Goal: Task Accomplishment & Management: Use online tool/utility

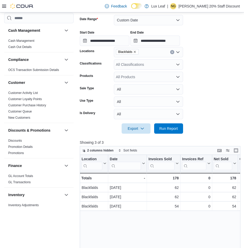
scroll to position [310, 0]
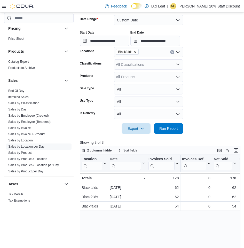
click at [135, 51] on icon "Remove Blackfalds from selection in this group" at bounding box center [134, 51] width 3 height 3
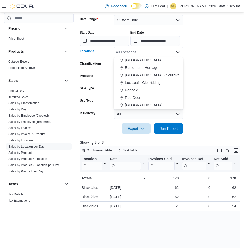
click at [135, 89] on span "Penhold" at bounding box center [131, 90] width 13 height 5
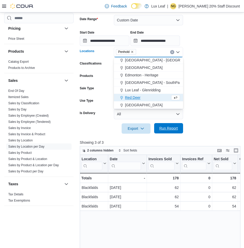
click at [173, 127] on span "Run Report" at bounding box center [169, 128] width 19 height 5
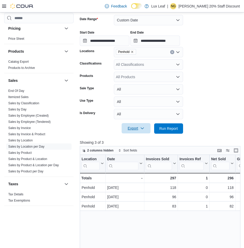
click at [127, 128] on span "Export" at bounding box center [136, 128] width 23 height 10
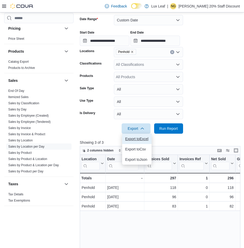
click at [136, 138] on span "Export to Excel" at bounding box center [136, 139] width 23 height 4
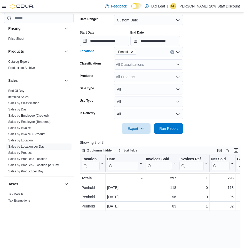
click at [133, 51] on icon "Remove Penhold from selection in this group" at bounding box center [132, 51] width 3 height 3
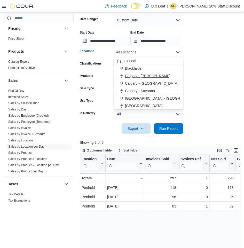
click at [148, 77] on span "Calgary - [PERSON_NAME]" at bounding box center [148, 75] width 46 height 5
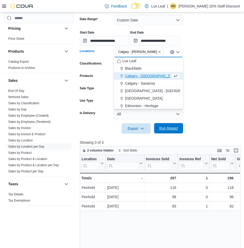
click at [173, 128] on span "Run Report" at bounding box center [169, 128] width 19 height 5
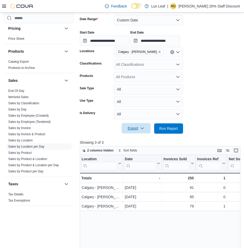
click at [137, 128] on span "Export" at bounding box center [136, 128] width 23 height 10
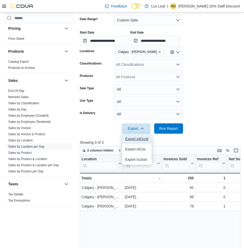
click at [143, 138] on span "Export to Excel" at bounding box center [136, 139] width 23 height 4
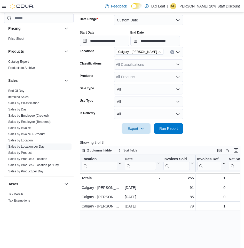
click at [158, 52] on icon "Remove Calgary - Nolan Hill from selection in this group" at bounding box center [159, 51] width 3 height 3
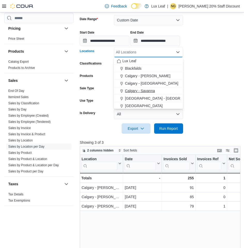
click at [148, 91] on span "Calgary - Savanna" at bounding box center [140, 90] width 30 height 5
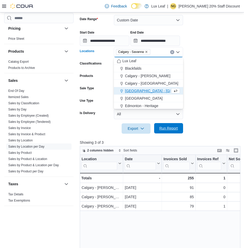
click at [164, 128] on span "Run Report" at bounding box center [169, 128] width 19 height 5
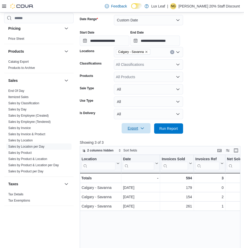
click at [133, 129] on span "Export" at bounding box center [136, 128] width 23 height 10
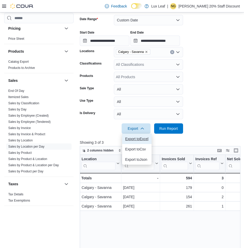
click at [137, 136] on button "Export to Excel" at bounding box center [136, 139] width 29 height 10
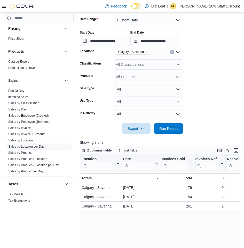
click at [147, 51] on icon "Remove Calgary - Savanna from selection in this group" at bounding box center [146, 51] width 3 height 3
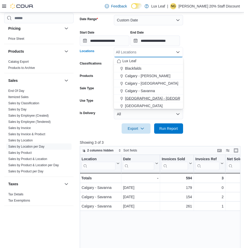
click at [148, 99] on span "[GEOGRAPHIC_DATA] - [GEOGRAPHIC_DATA]" at bounding box center [164, 98] width 79 height 5
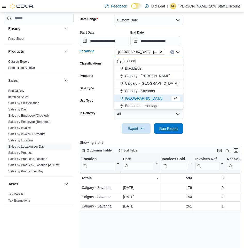
click at [165, 124] on span "Run Report" at bounding box center [168, 129] width 23 height 10
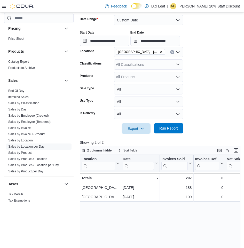
click at [170, 126] on span "Run Report" at bounding box center [168, 128] width 23 height 10
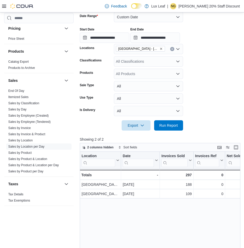
scroll to position [78, 0]
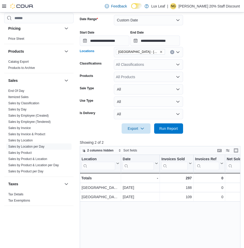
click at [160, 52] on icon "Remove Calgary - Taradale from selection in this group" at bounding box center [161, 52] width 2 height 2
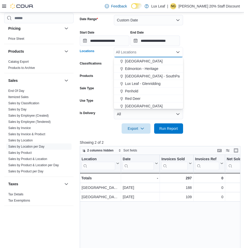
scroll to position [46, 0]
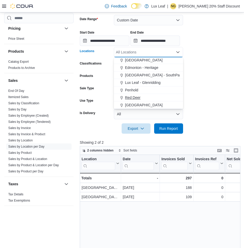
click at [131, 99] on span "Red Deer" at bounding box center [133, 97] width 16 height 5
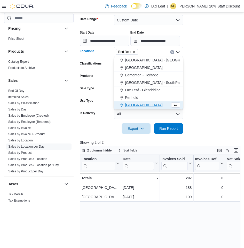
scroll to position [38, 0]
click at [170, 127] on span "Run Report" at bounding box center [169, 128] width 19 height 5
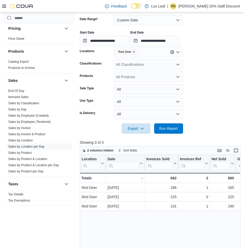
click at [134, 53] on icon "Remove Red Deer from selection in this group" at bounding box center [134, 51] width 3 height 3
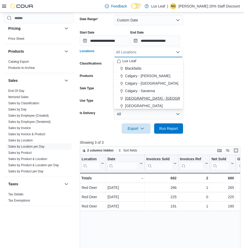
click at [146, 97] on span "[GEOGRAPHIC_DATA] - [GEOGRAPHIC_DATA]" at bounding box center [164, 98] width 79 height 5
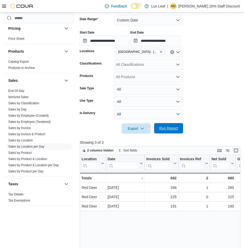
click at [169, 127] on span "Run Report" at bounding box center [169, 128] width 19 height 5
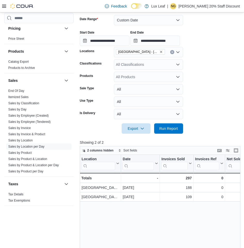
click at [185, 224] on div "Location Click to view column header actions Date Click to view column header a…" at bounding box center [161, 250] width 163 height 190
drag, startPoint x: 169, startPoint y: 127, endPoint x: 153, endPoint y: 79, distance: 51.4
click at [169, 127] on span "Run Report" at bounding box center [169, 128] width 19 height 5
click at [133, 126] on span "Export" at bounding box center [136, 128] width 23 height 10
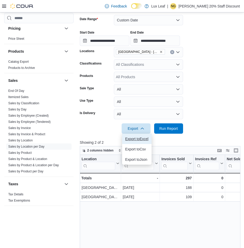
click at [133, 137] on span "Export to Excel" at bounding box center [136, 139] width 23 height 4
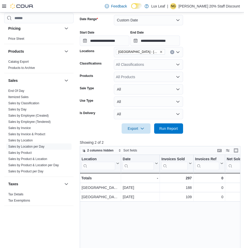
click at [146, 50] on span "[GEOGRAPHIC_DATA] - [GEOGRAPHIC_DATA]" at bounding box center [140, 51] width 44 height 5
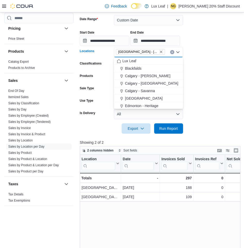
click at [160, 52] on icon "Remove Calgary - Taradale from selection in this group" at bounding box center [161, 51] width 3 height 3
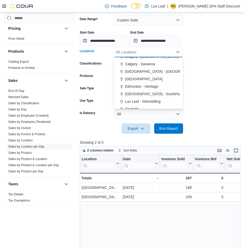
scroll to position [46, 0]
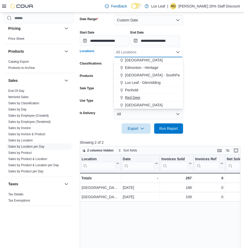
click at [134, 97] on span "Red Deer" at bounding box center [133, 97] width 16 height 5
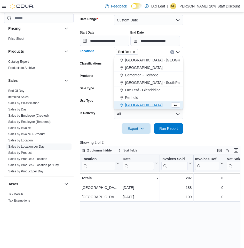
scroll to position [38, 0]
click at [167, 129] on span "Run Report" at bounding box center [169, 128] width 19 height 5
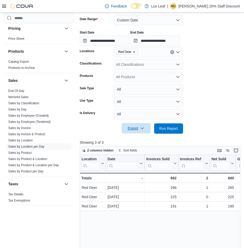
click at [131, 129] on span "Export" at bounding box center [136, 128] width 23 height 10
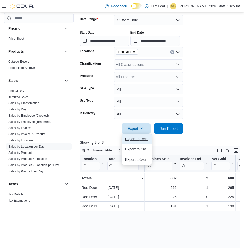
click at [137, 137] on button "Export to Excel" at bounding box center [136, 139] width 29 height 10
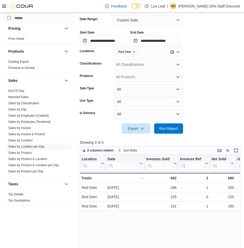
click at [133, 52] on icon "Remove Red Deer from selection in this group" at bounding box center [134, 51] width 3 height 3
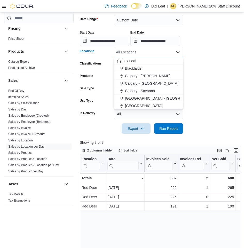
click at [148, 83] on span "Calgary - [GEOGRAPHIC_DATA]" at bounding box center [151, 83] width 53 height 5
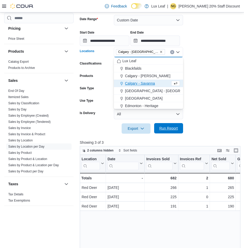
click at [170, 127] on span "Run Report" at bounding box center [169, 128] width 19 height 5
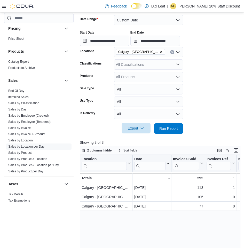
click at [131, 130] on span "Export" at bounding box center [136, 128] width 23 height 10
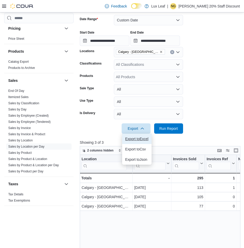
click at [138, 138] on span "Export to Excel" at bounding box center [136, 139] width 23 height 4
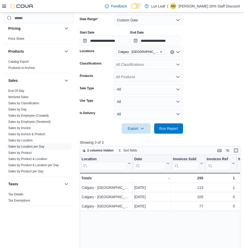
click at [197, 40] on div "**********" at bounding box center [160, 36] width 160 height 20
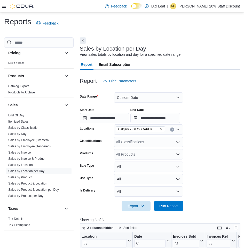
click at [211, 8] on p "[PERSON_NAME] 20% Staff Discount" at bounding box center [210, 6] width 62 height 6
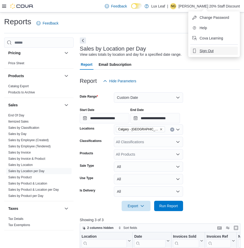
click at [212, 48] on button "Sign Out" at bounding box center [215, 51] width 48 height 8
